Goal: Navigation & Orientation: Find specific page/section

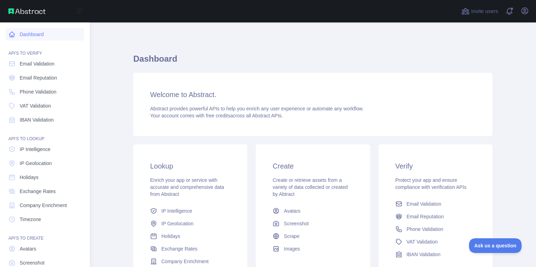
click at [44, 36] on link "Dashboard" at bounding box center [45, 34] width 79 height 13
click at [38, 13] on img at bounding box center [26, 11] width 37 height 6
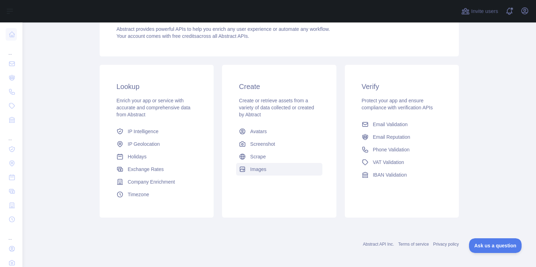
scroll to position [80, 0]
click at [250, 154] on span "Scrape" at bounding box center [257, 156] width 15 height 7
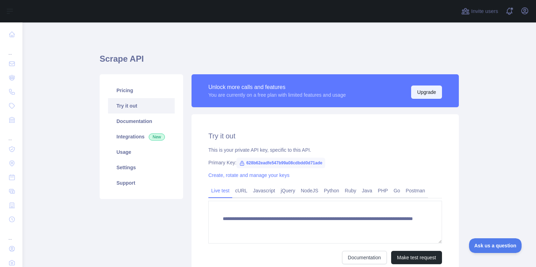
click at [421, 89] on button "Upgrade" at bounding box center [426, 92] width 31 height 13
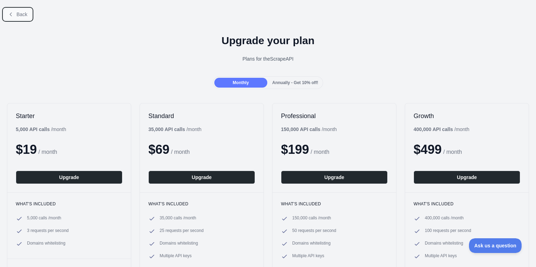
click at [27, 14] on button "Back" at bounding box center [18, 14] width 28 height 12
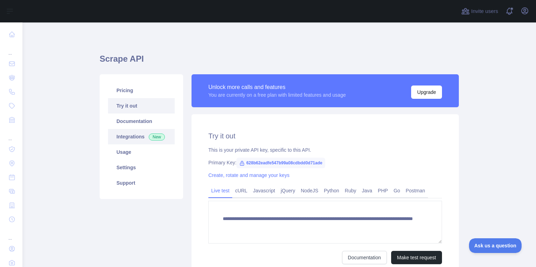
click at [136, 142] on link "Integrations New" at bounding box center [141, 136] width 67 height 15
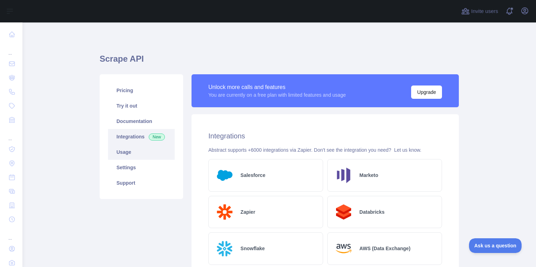
click at [133, 150] on link "Usage" at bounding box center [141, 152] width 67 height 15
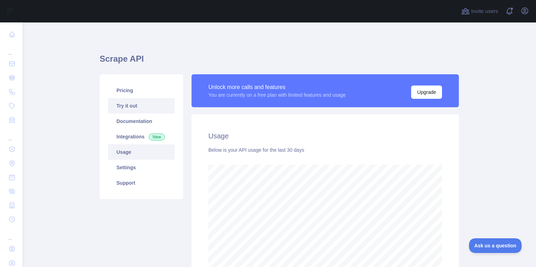
scroll to position [245, 508]
